Goal: Communication & Community: Answer question/provide support

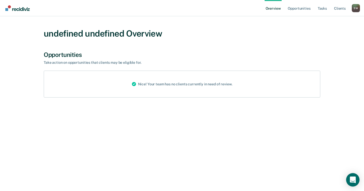
click at [349, 180] on div "Open Intercom Messenger" at bounding box center [352, 179] width 13 height 13
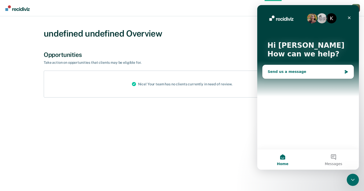
click at [276, 72] on div "Send us a message" at bounding box center [305, 71] width 74 height 5
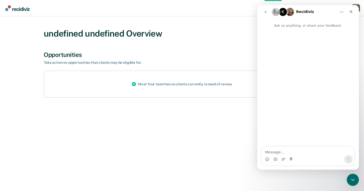
drag, startPoint x: 276, startPoint y: 72, endPoint x: 271, endPoint y: 160, distance: 88.1
click at [271, 160] on div "Intercom messenger" at bounding box center [308, 159] width 93 height 8
click at [281, 159] on icon "Upload attachment" at bounding box center [283, 159] width 4 height 4
click at [272, 151] on textarea "Message…" at bounding box center [308, 151] width 93 height 9
paste textarea "Good afternoon, When the PO reviews ad download the annual/ers forms for comple…"
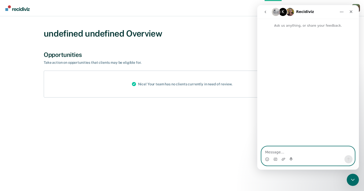
type textarea "Good afternoon, When the PO reviews ad download the annual/ers forms for comple…"
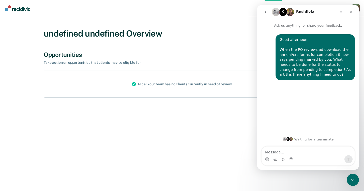
click at [318, 50] on div "Good afternoon, When the PO reviews ad download the annual/ers forms for comple…" at bounding box center [315, 57] width 71 height 40
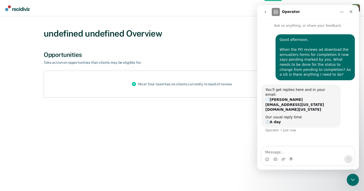
drag, startPoint x: 59, startPoint y: 45, endPoint x: 244, endPoint y: 48, distance: 184.9
click at [244, 48] on div "undefined undefined Overview Opportunities Take action on opportunities that cl…" at bounding box center [181, 66] width 305 height 89
